Goal: Entertainment & Leisure: Consume media (video, audio)

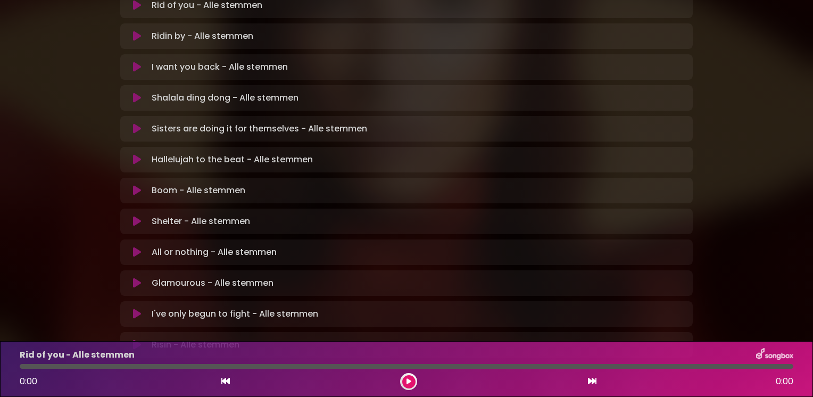
scroll to position [266, 0]
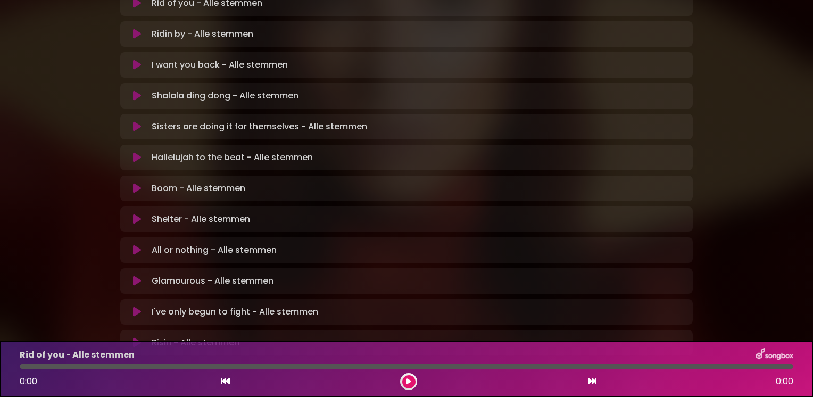
click at [137, 276] on icon at bounding box center [137, 281] width 8 height 11
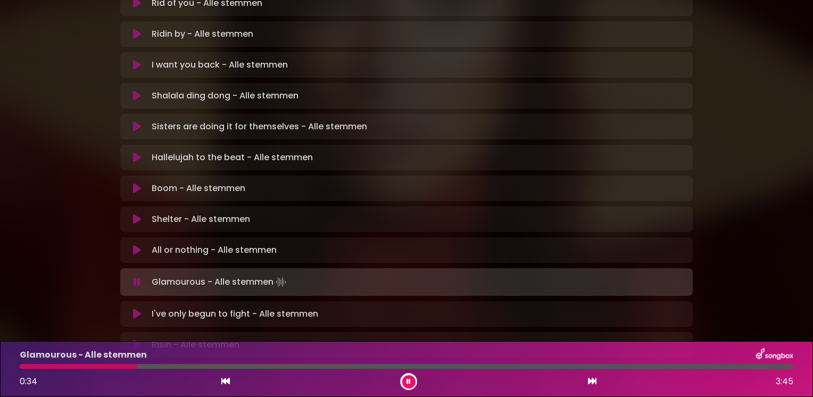
click at [49, 366] on div at bounding box center [79, 366] width 118 height 5
click at [49, 365] on div at bounding box center [73, 366] width 106 height 5
click at [78, 367] on div at bounding box center [75, 366] width 110 height 5
click at [81, 366] on div at bounding box center [79, 366] width 119 height 5
click at [72, 365] on div at bounding box center [73, 366] width 106 height 5
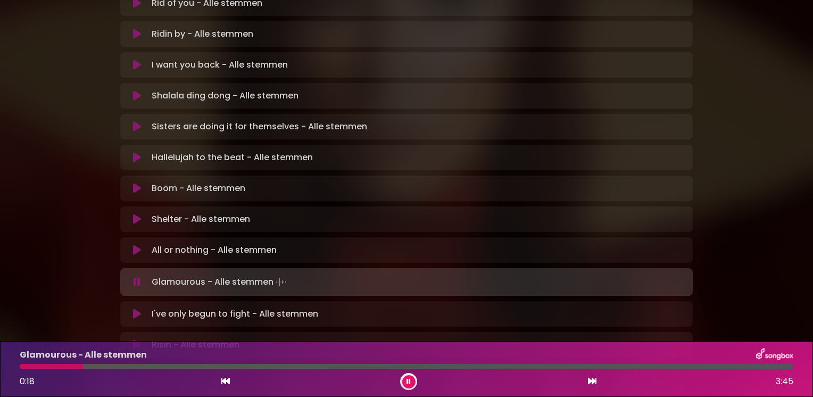
click at [409, 382] on icon at bounding box center [409, 381] width 4 height 6
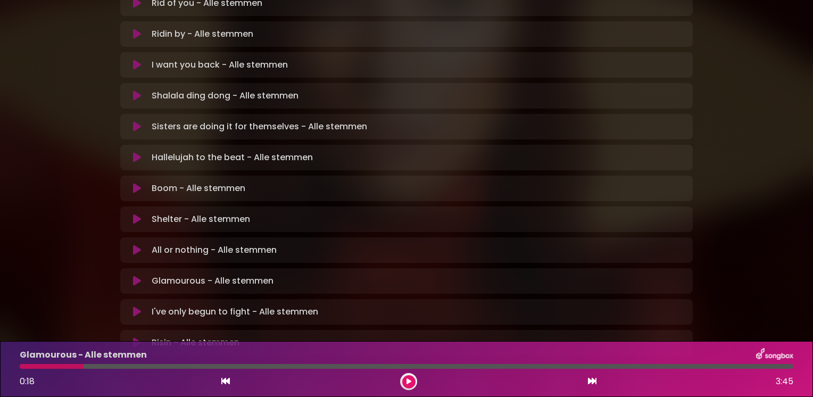
click at [409, 382] on icon at bounding box center [409, 381] width 5 height 6
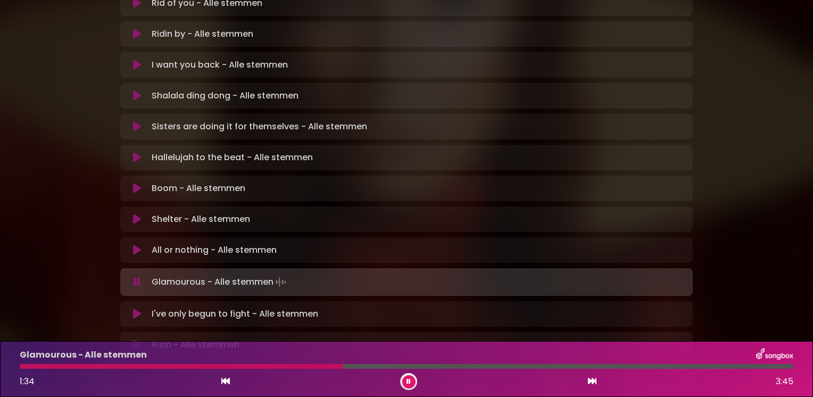
click at [286, 369] on div at bounding box center [181, 366] width 323 height 5
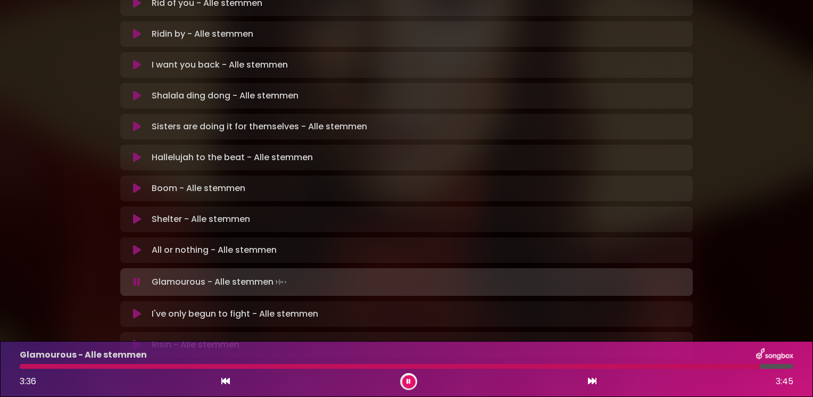
click at [99, 367] on div at bounding box center [390, 366] width 740 height 5
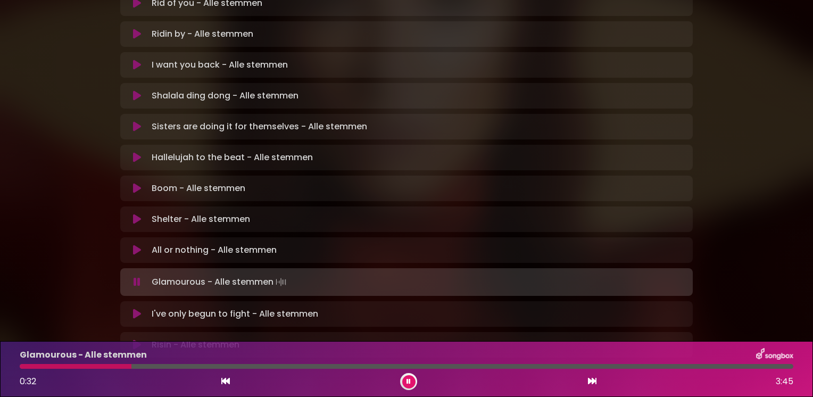
click at [99, 367] on div at bounding box center [76, 366] width 112 height 5
click at [99, 367] on div at bounding box center [59, 366] width 79 height 5
click at [99, 367] on div at bounding box center [76, 366] width 112 height 5
click at [408, 384] on icon at bounding box center [409, 381] width 4 height 6
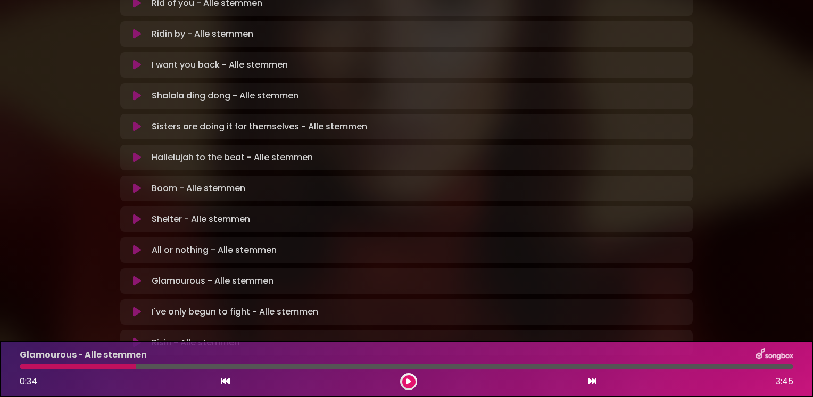
click at [94, 369] on div "Glamourous - Alle stemmen 0:34 3:45" at bounding box center [406, 369] width 787 height 42
click at [96, 367] on div at bounding box center [78, 366] width 117 height 5
click at [405, 379] on button at bounding box center [408, 381] width 13 height 13
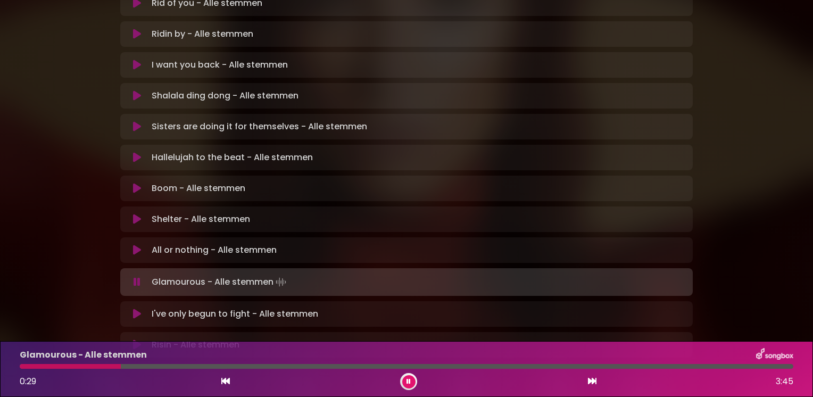
click at [104, 367] on div at bounding box center [70, 366] width 101 height 5
click at [96, 365] on div at bounding box center [93, 366] width 146 height 5
click at [96, 365] on div at bounding box center [74, 366] width 109 height 5
click at [294, 367] on div at bounding box center [176, 366] width 312 height 5
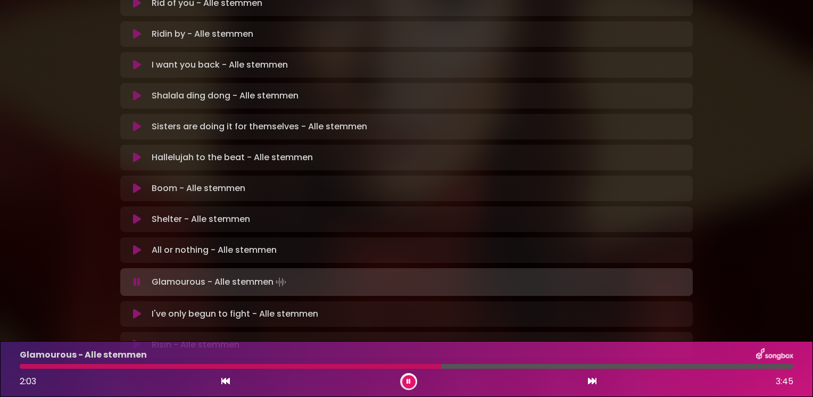
click at [136, 245] on icon at bounding box center [137, 250] width 8 height 11
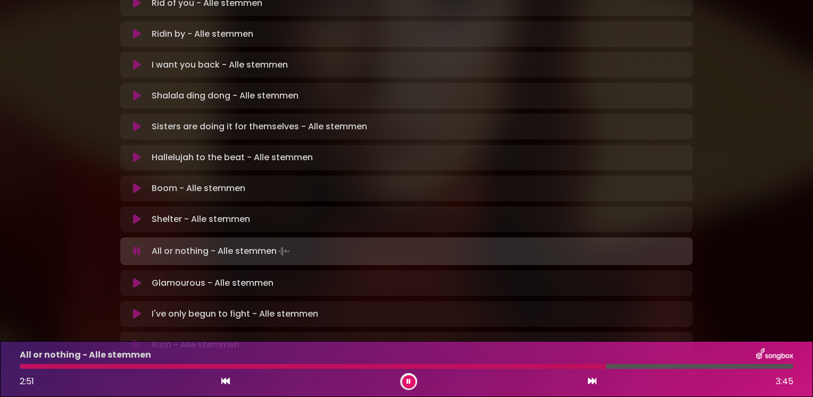
click at [408, 378] on button at bounding box center [408, 381] width 13 height 13
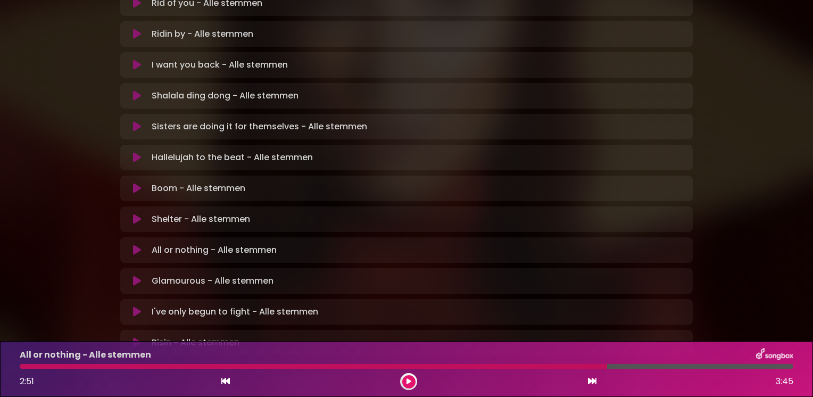
click at [408, 378] on button at bounding box center [408, 381] width 13 height 13
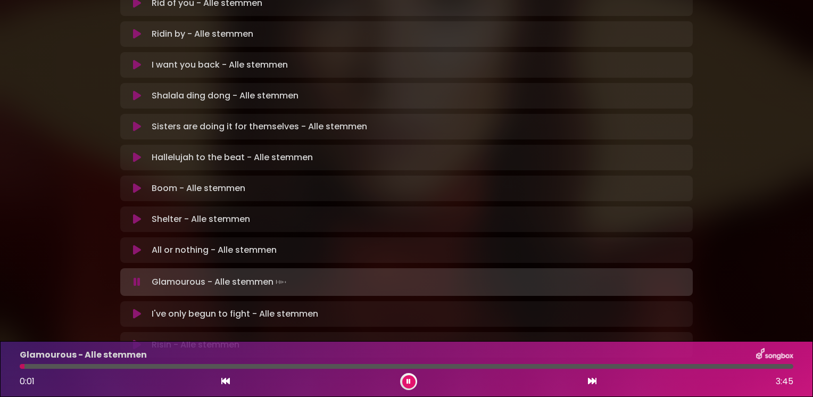
click at [410, 379] on icon at bounding box center [409, 381] width 4 height 6
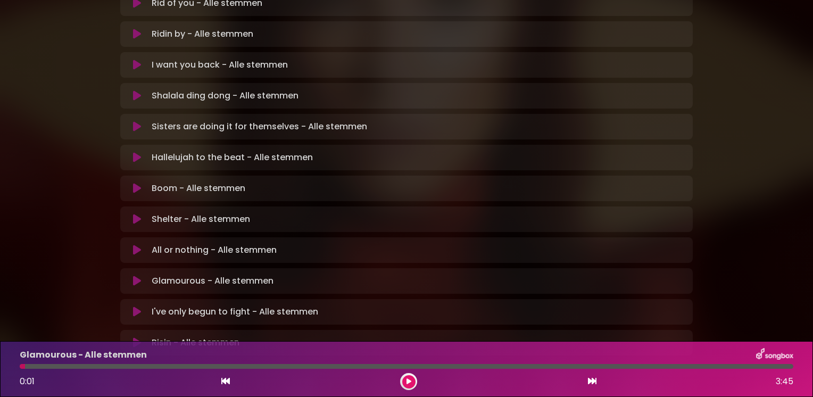
click at [136, 307] on icon at bounding box center [137, 312] width 8 height 11
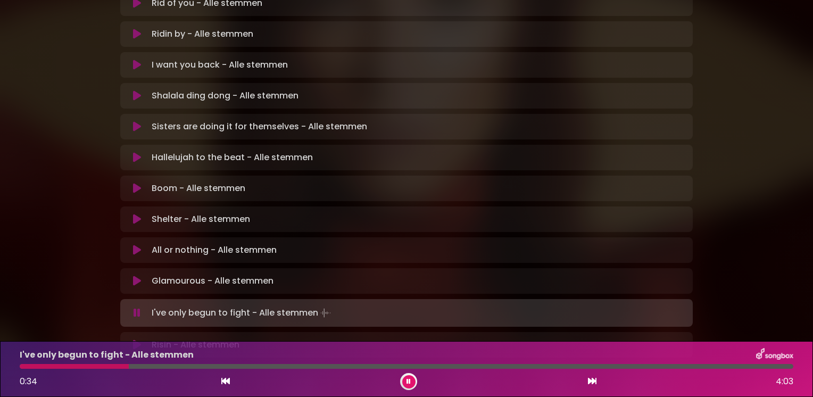
click at [409, 380] on icon at bounding box center [409, 381] width 4 height 6
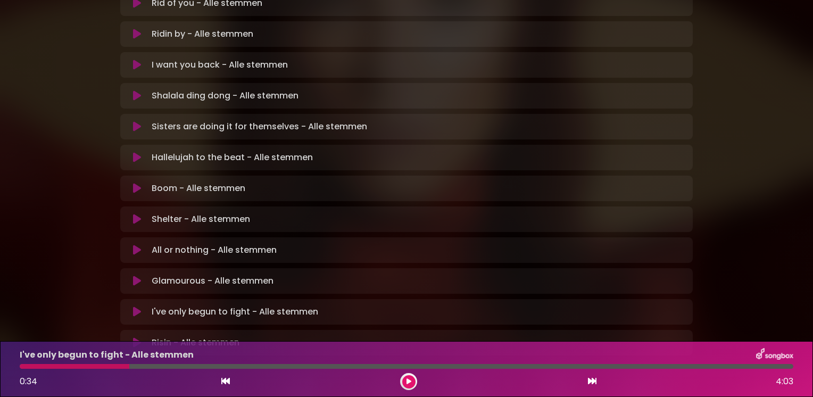
click at [409, 380] on icon at bounding box center [409, 381] width 5 height 6
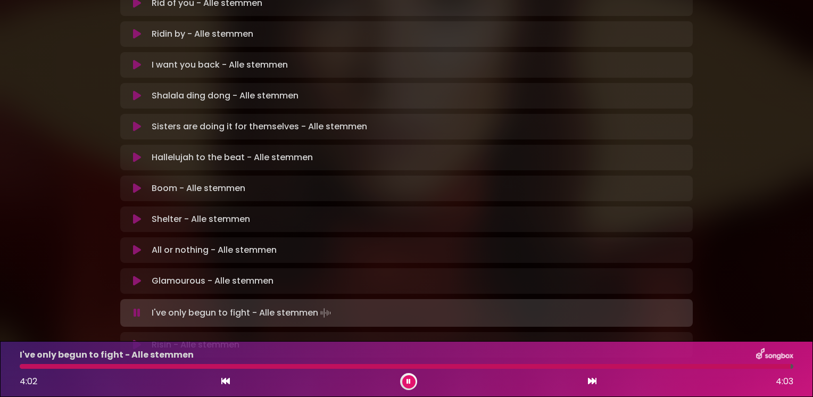
click at [409, 379] on icon at bounding box center [409, 381] width 4 height 6
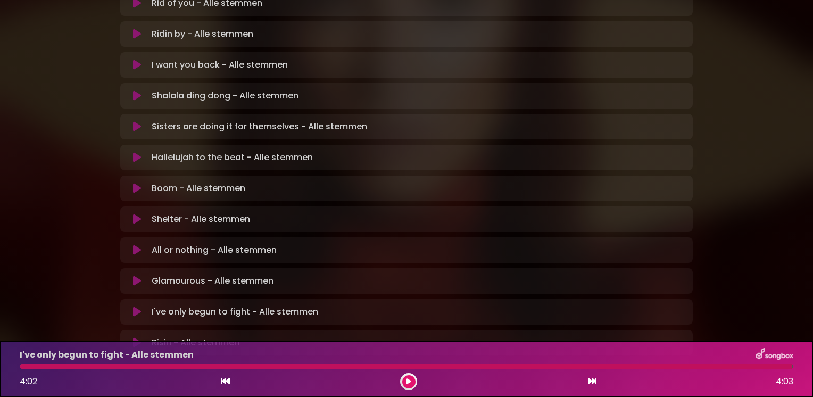
click at [137, 214] on icon at bounding box center [137, 219] width 8 height 11
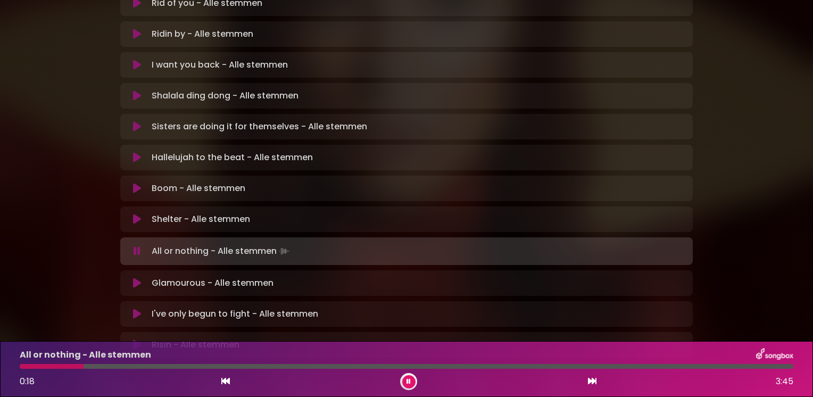
click at [135, 121] on icon at bounding box center [137, 126] width 8 height 11
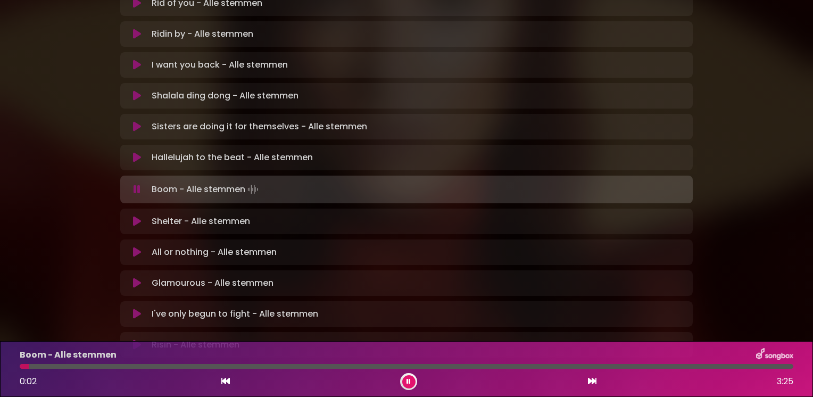
click at [409, 382] on icon at bounding box center [409, 381] width 4 height 6
